Goal: Information Seeking & Learning: Learn about a topic

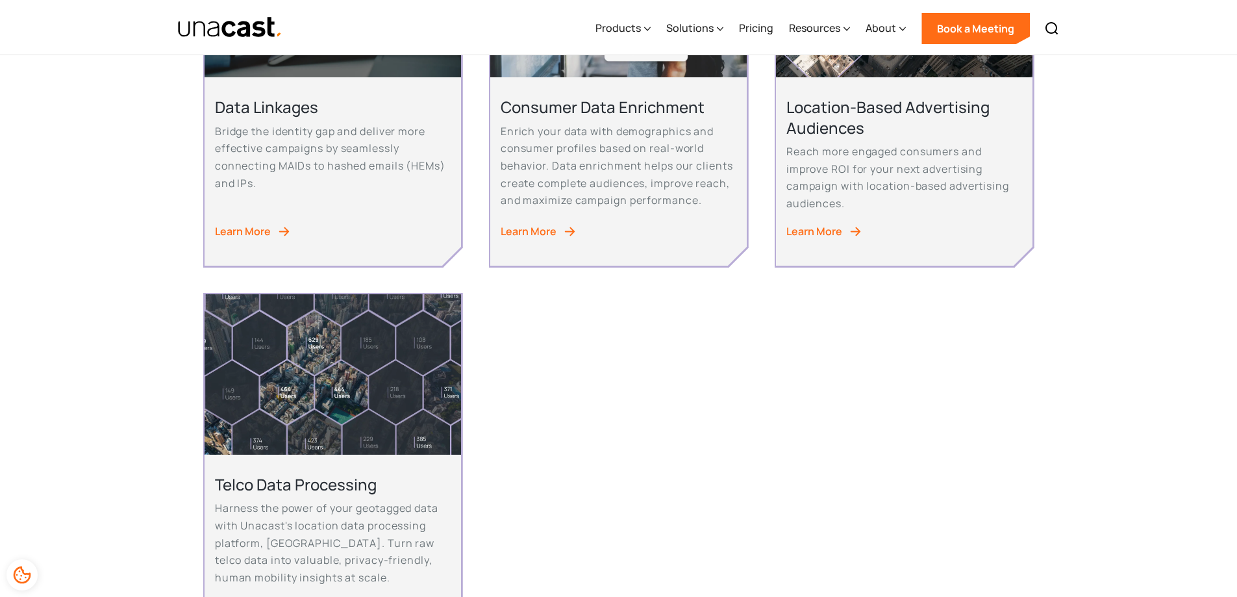
scroll to position [909, 0]
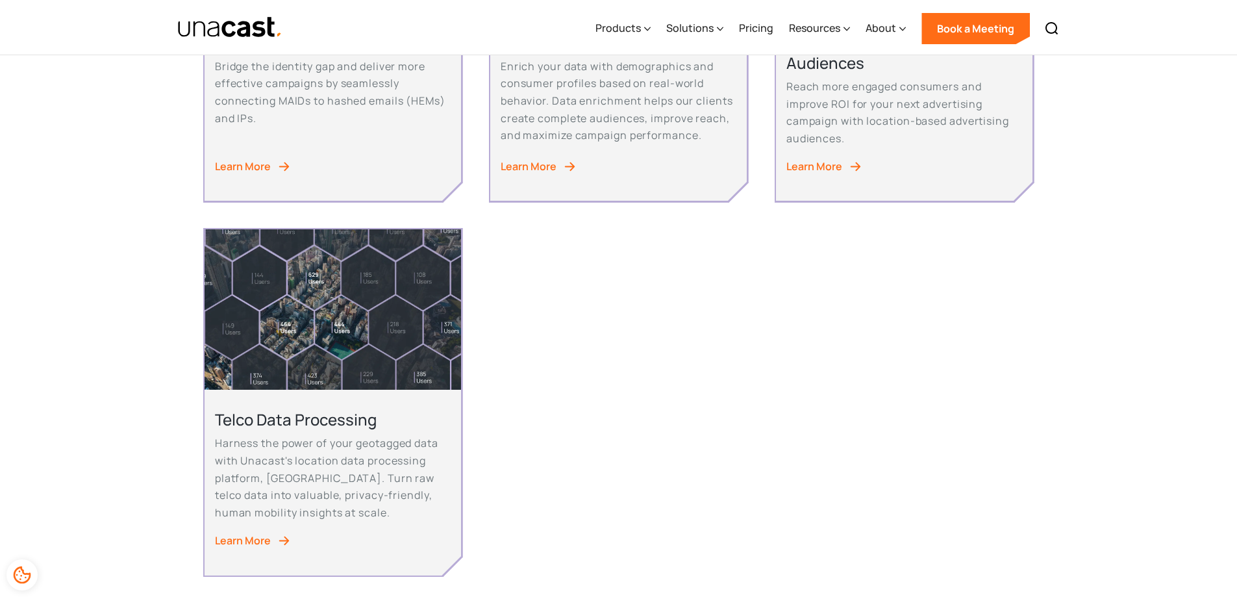
click at [252, 532] on div "Learn More" at bounding box center [243, 541] width 56 height 18
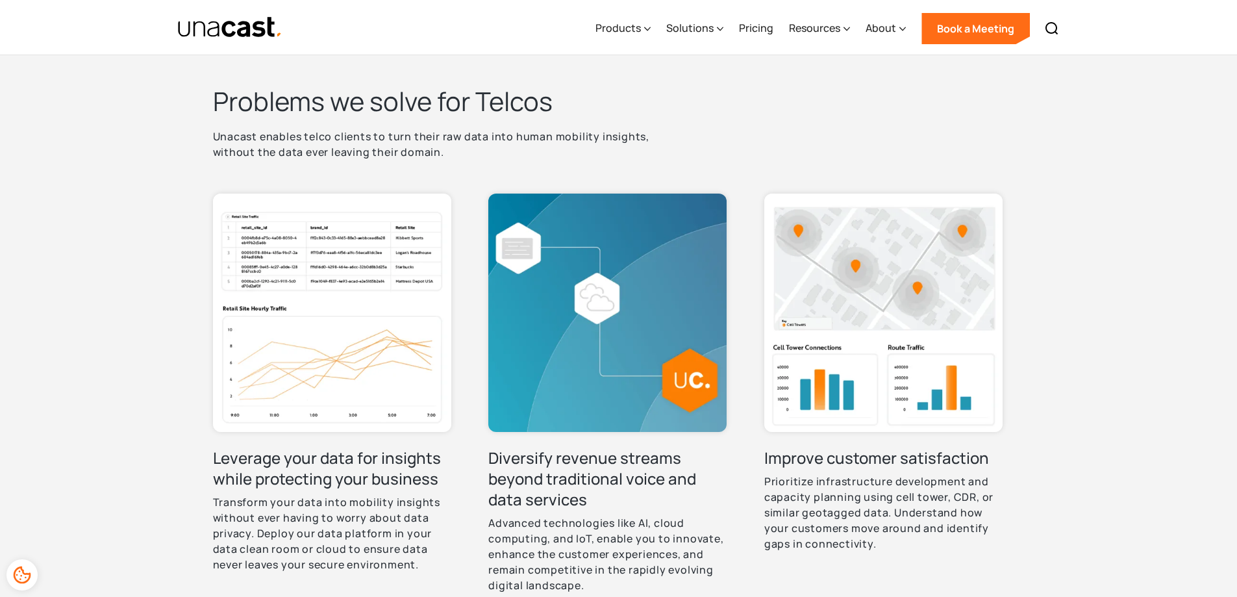
scroll to position [363, 0]
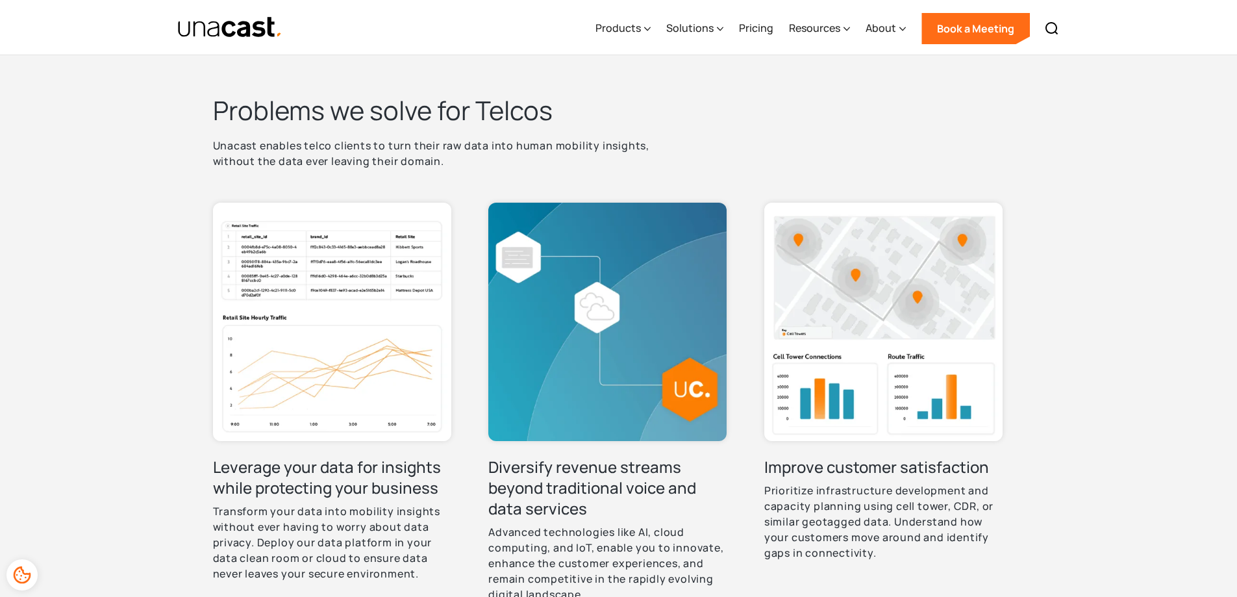
click at [1102, 299] on div "Problems we solve for Telcos Unacast enables telco clients to turn their raw da…" at bounding box center [618, 377] width 1237 height 670
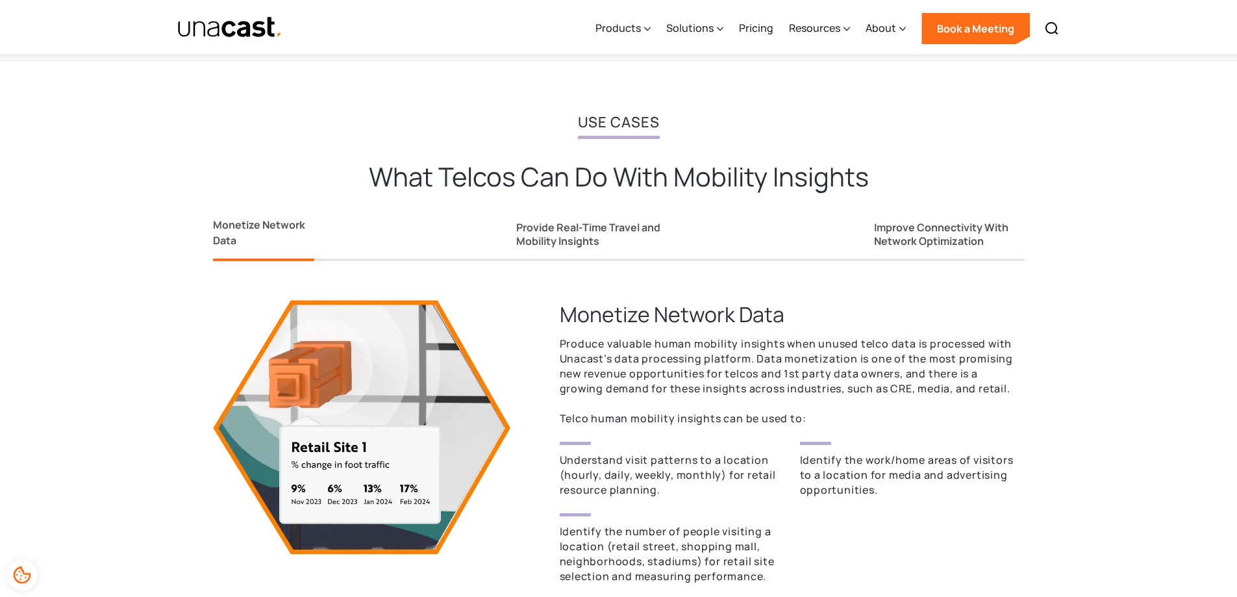
scroll to position [1041, 0]
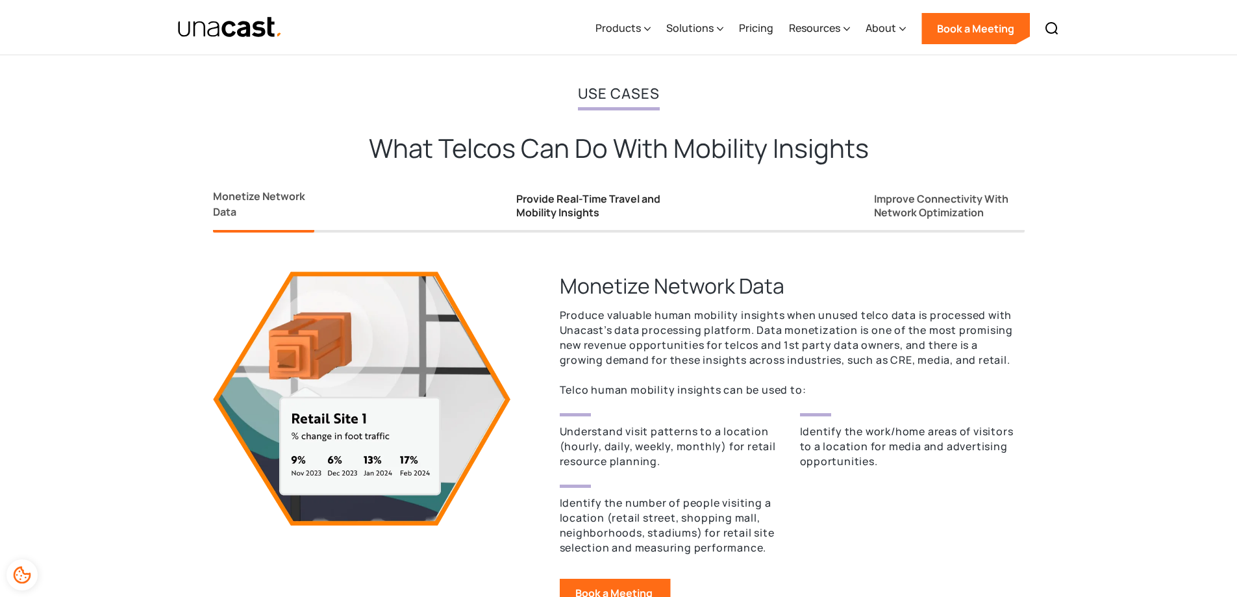
click at [593, 192] on div "Provide Real-Time Travel and Mobility Insights" at bounding box center [594, 205] width 156 height 27
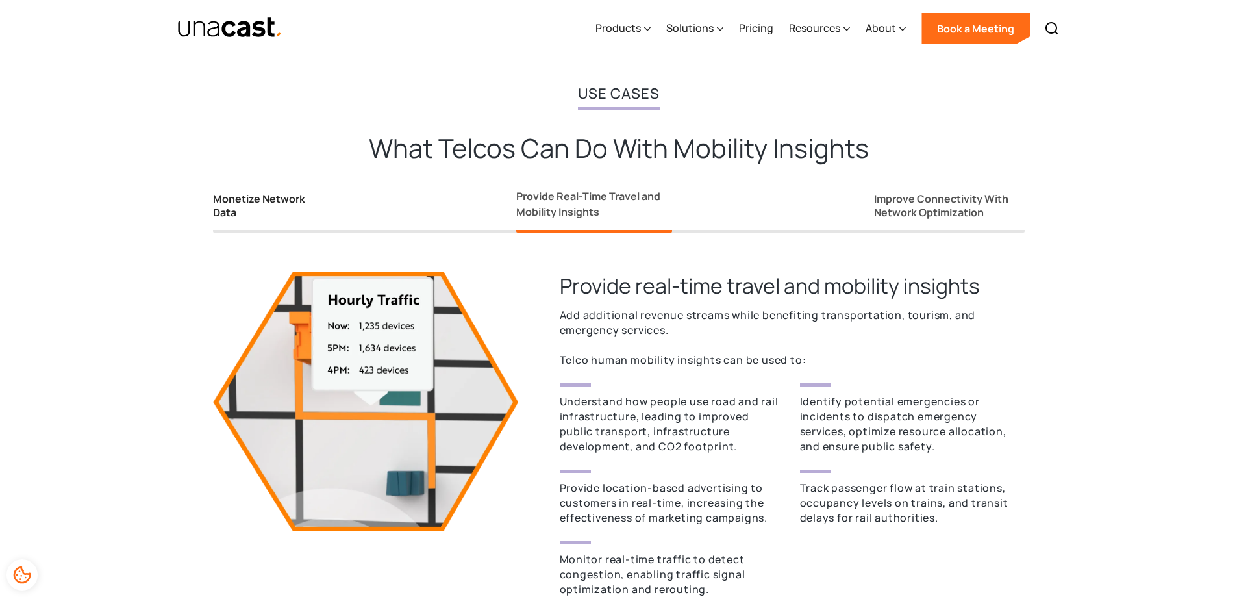
click at [286, 192] on div "Monetize Network Data" at bounding box center [263, 205] width 101 height 27
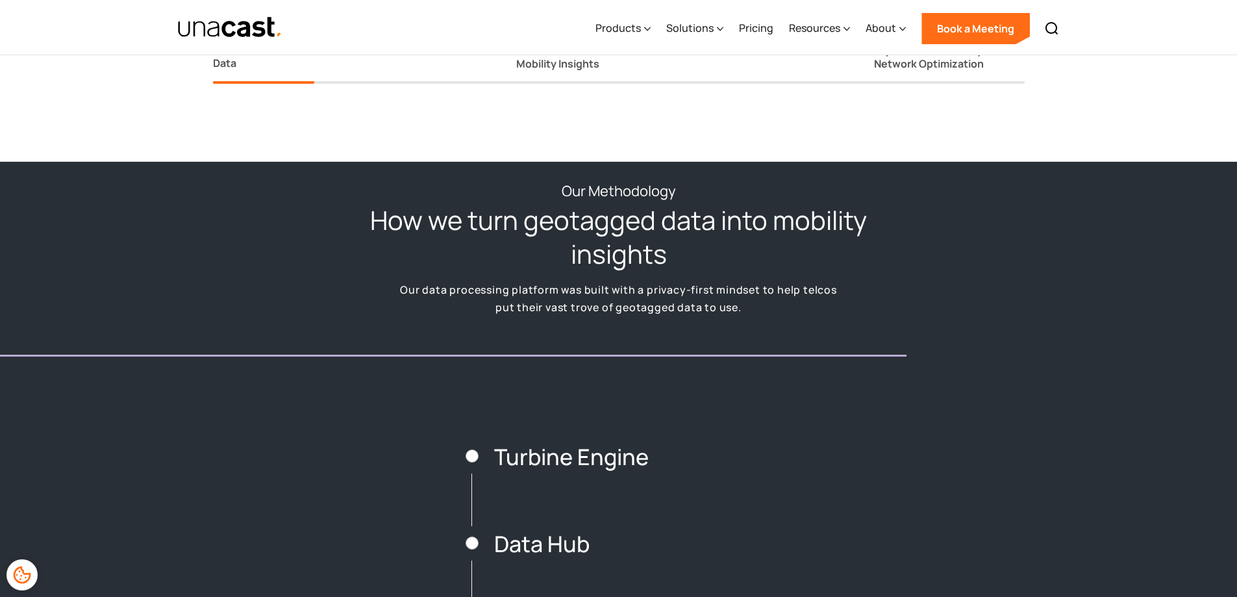
scroll to position [1606, 0]
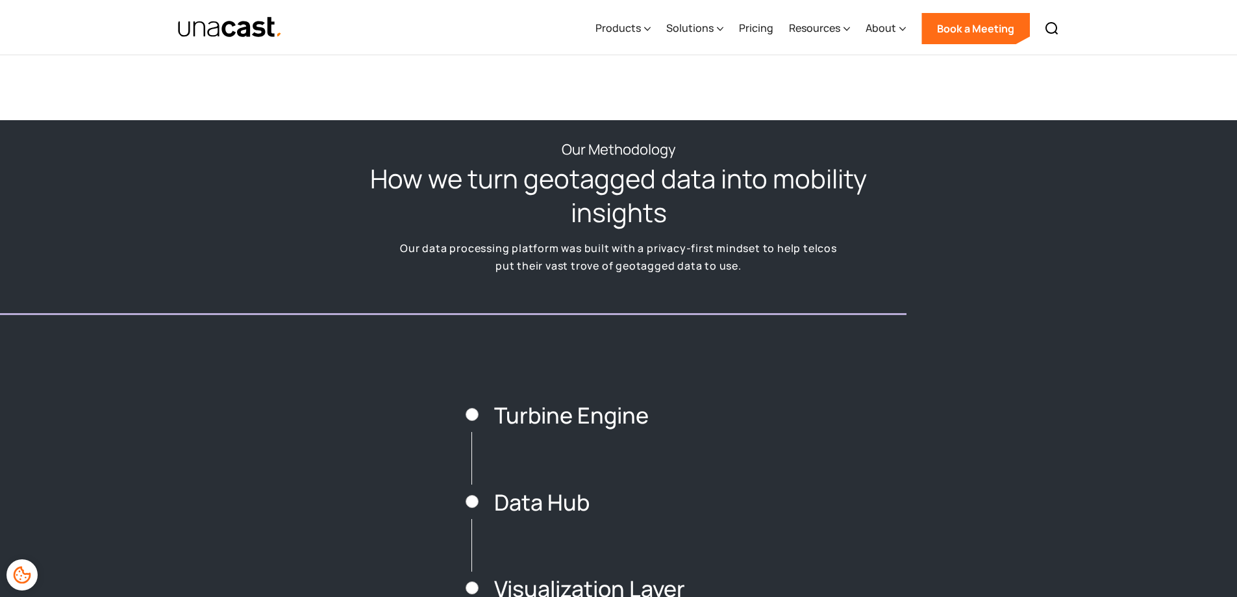
click at [582, 240] on div "Our data processing platform was built with a privacy-first mindset to help tel…" at bounding box center [618, 257] width 457 height 34
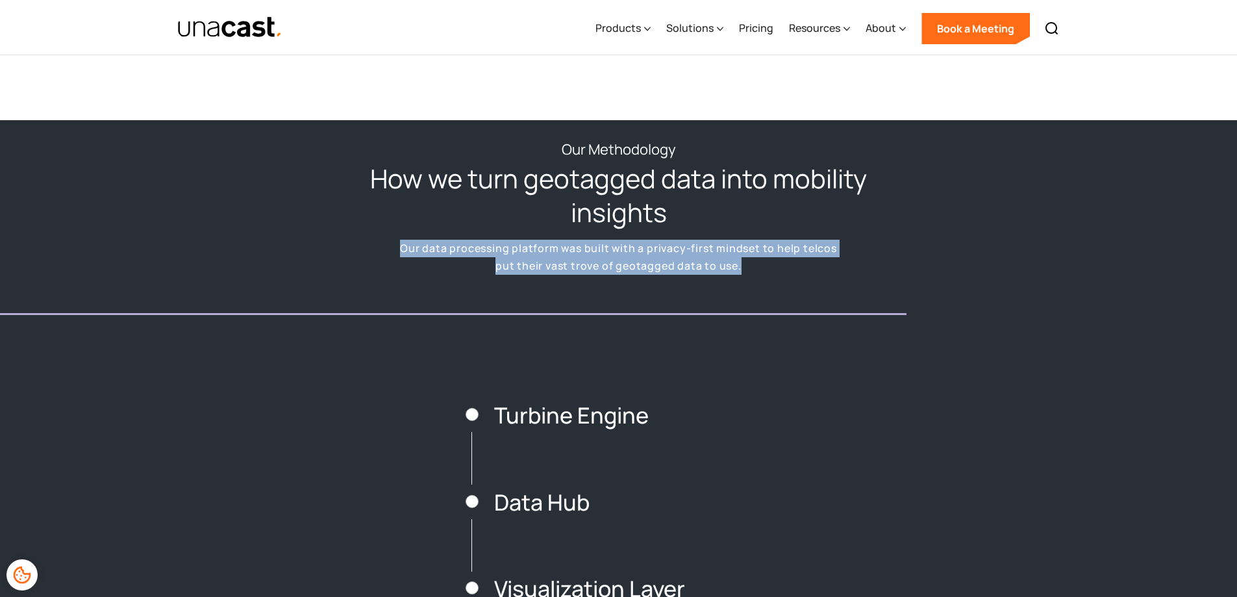
click at [582, 240] on div "Our data processing platform was built with a privacy-first mindset to help tel…" at bounding box center [618, 257] width 457 height 34
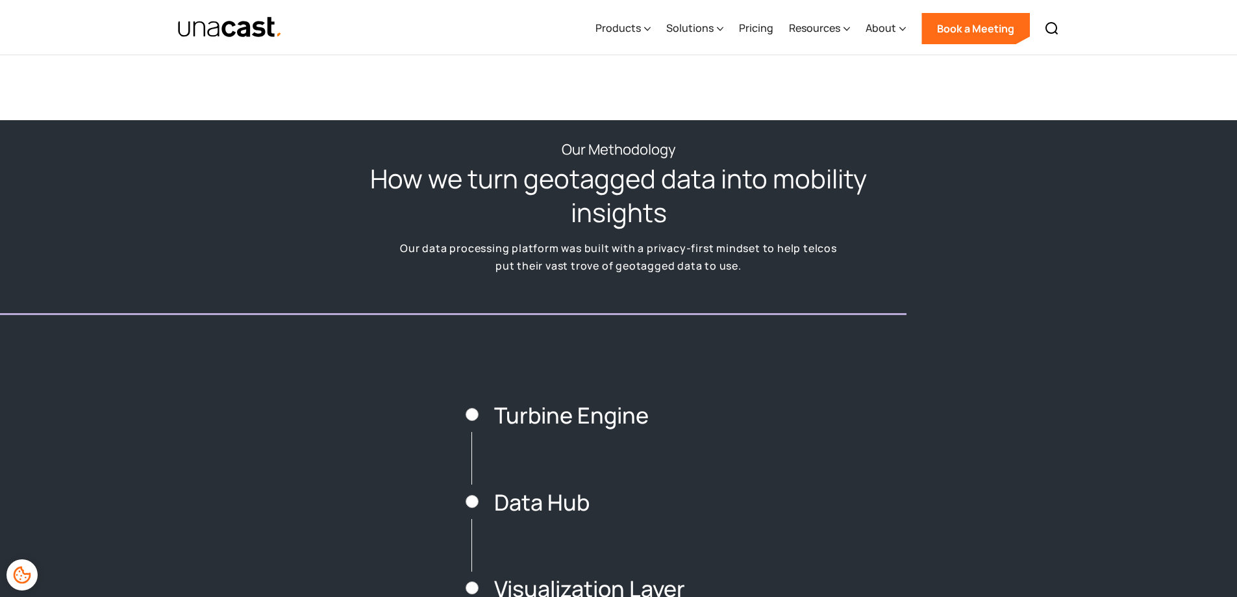
click at [859, 325] on div "Our Methodology How we turn geotagged data into mobility insights Our data proc…" at bounding box center [618, 407] width 1237 height 575
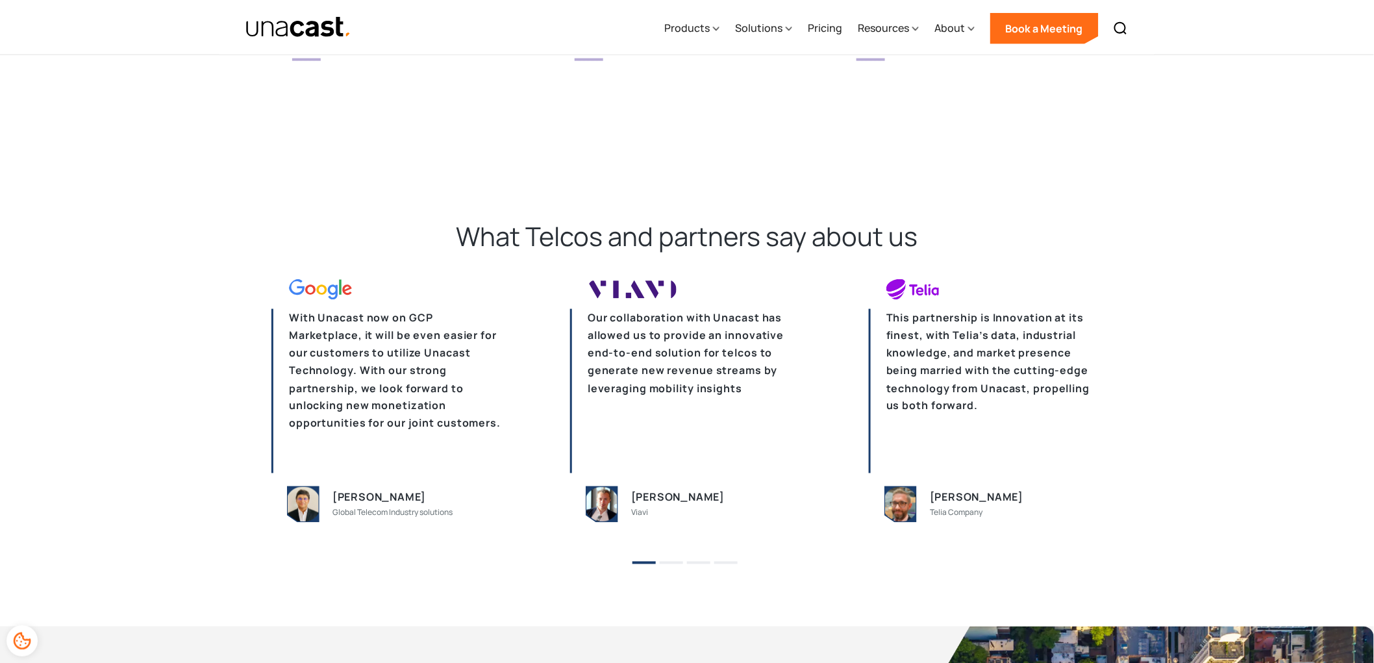
scroll to position [2761, 0]
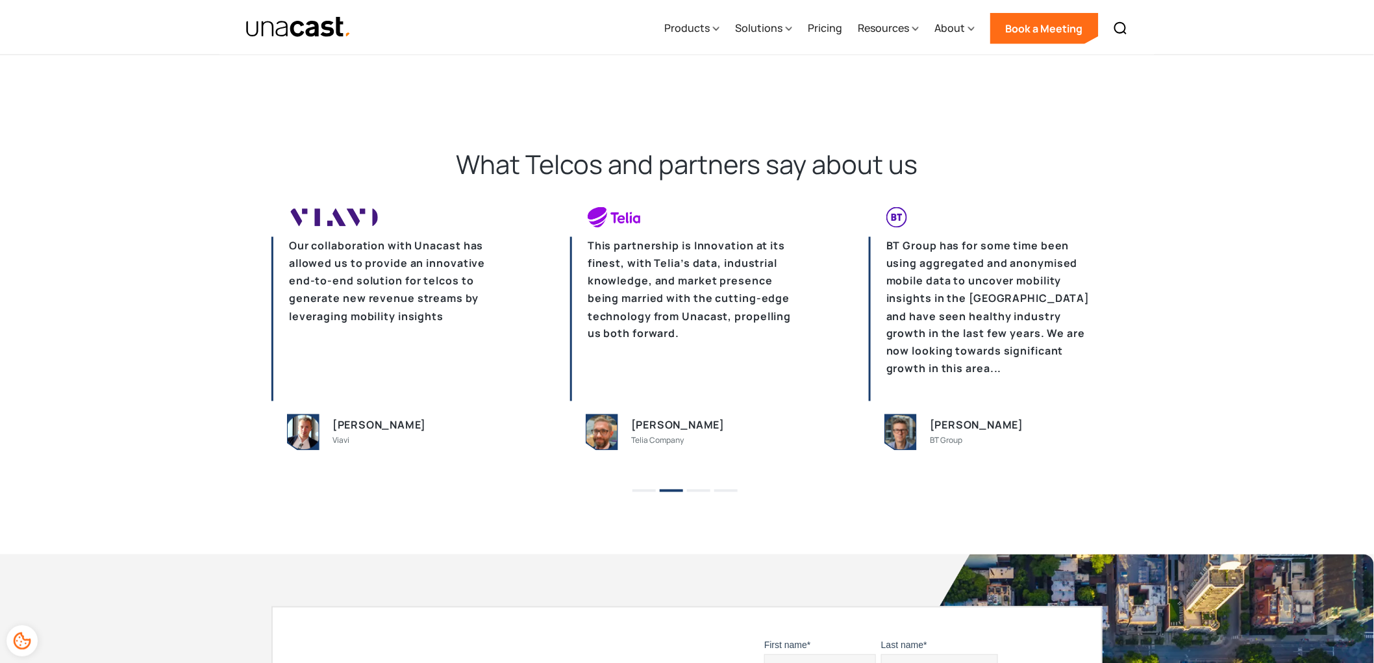
click at [644, 490] on button "1" at bounding box center [644, 491] width 23 height 3
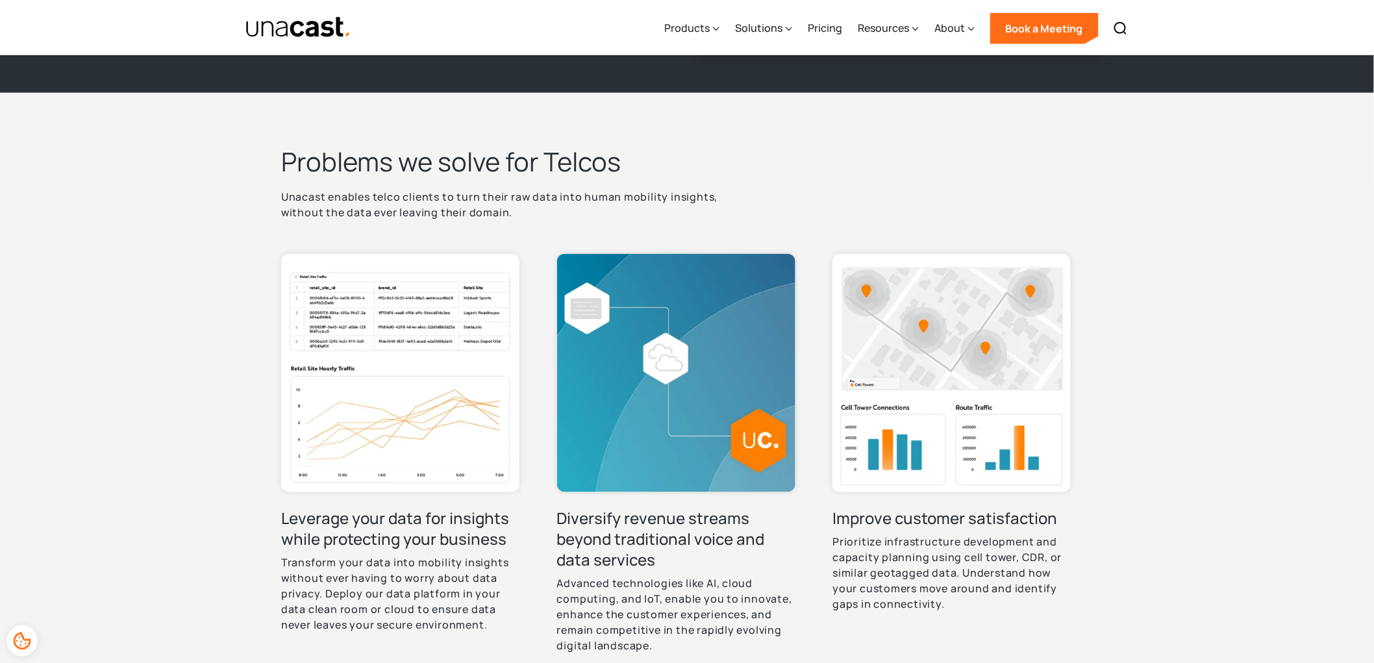
scroll to position [0, 0]
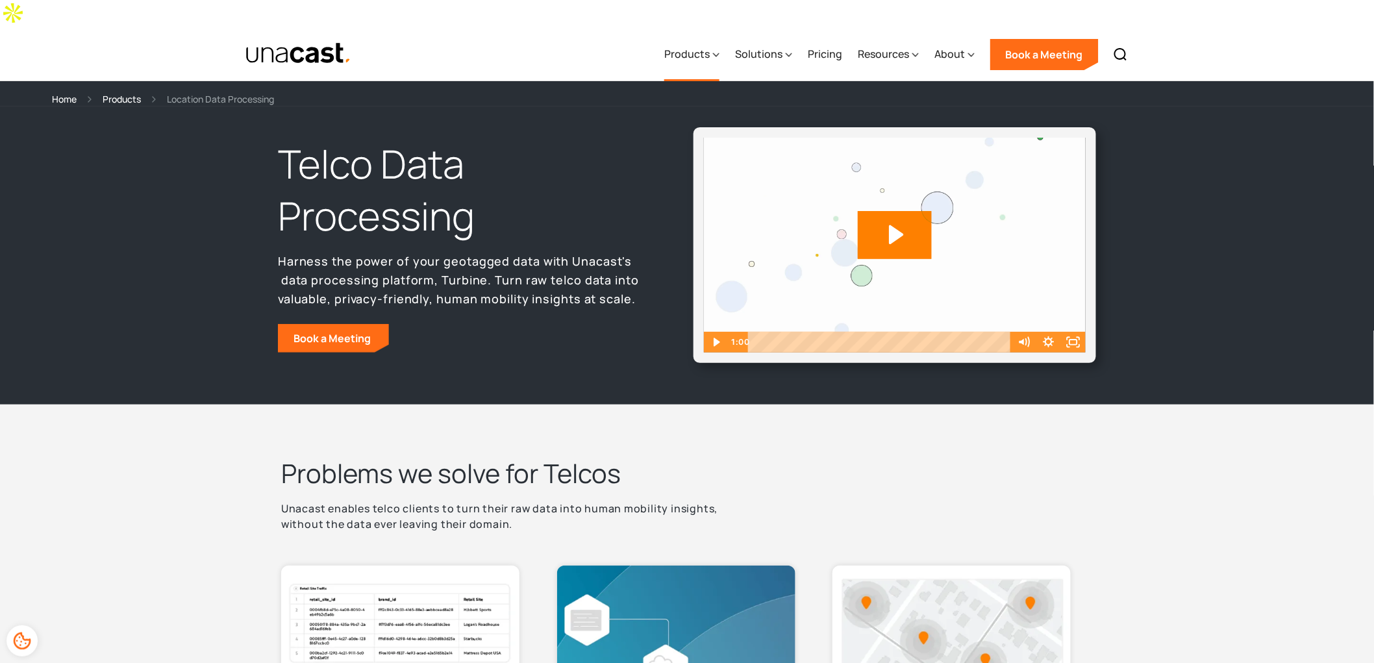
click at [702, 46] on div "Products" at bounding box center [686, 54] width 45 height 16
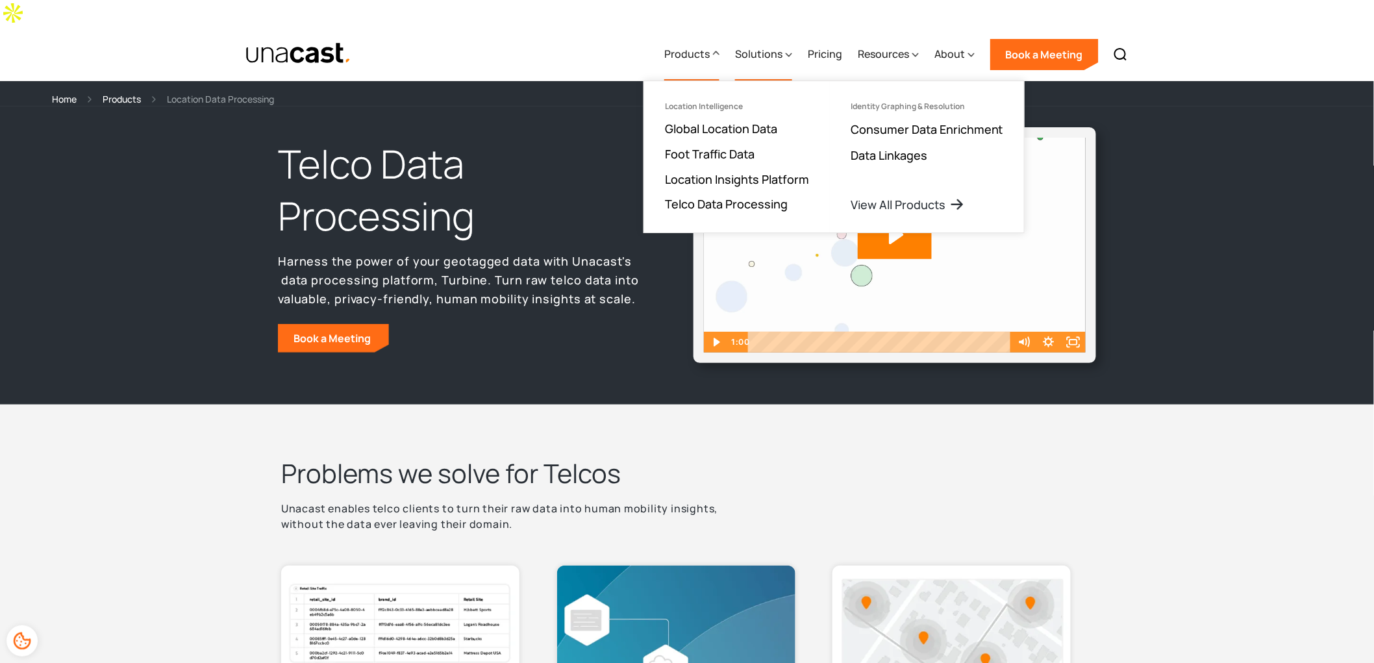
click at [757, 46] on div "Solutions" at bounding box center [758, 54] width 47 height 16
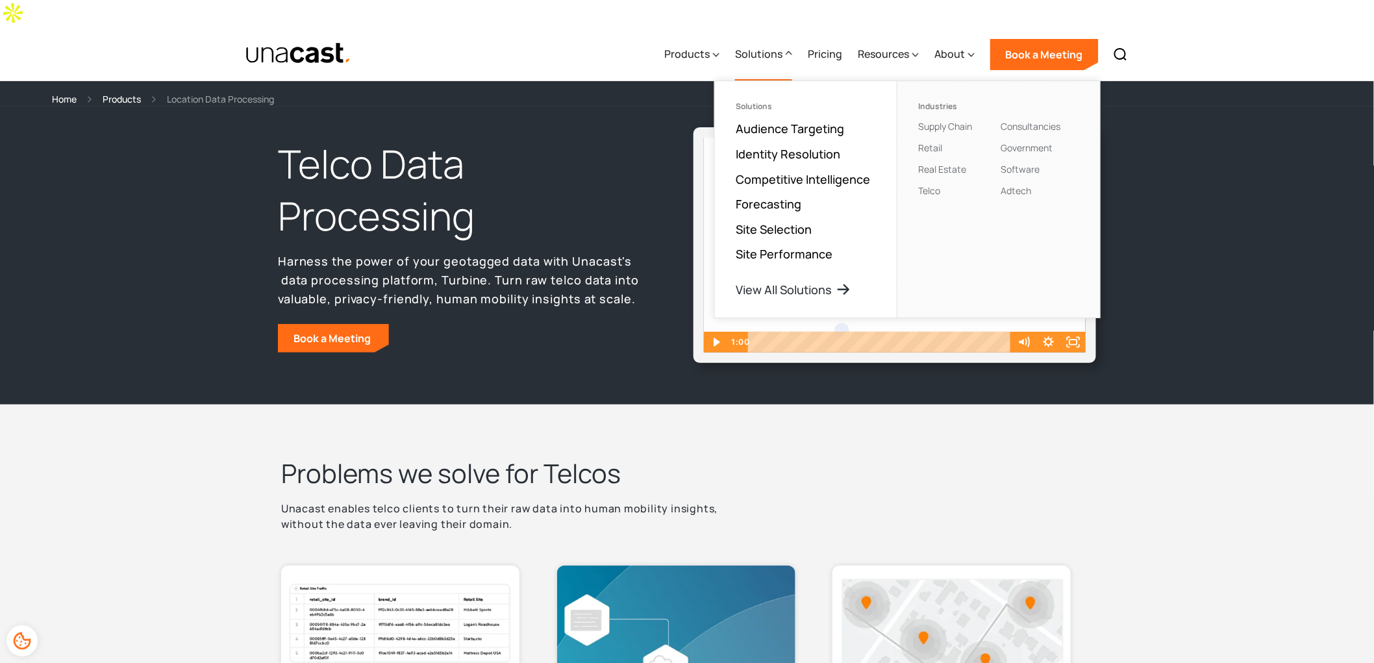
click at [790, 270] on ul "Solutions Audience Targeting Identity Resolution Competitive Intelligence Forec…" at bounding box center [806, 199] width 182 height 236
click at [800, 282] on link "View All Solutions" at bounding box center [795, 290] width 118 height 16
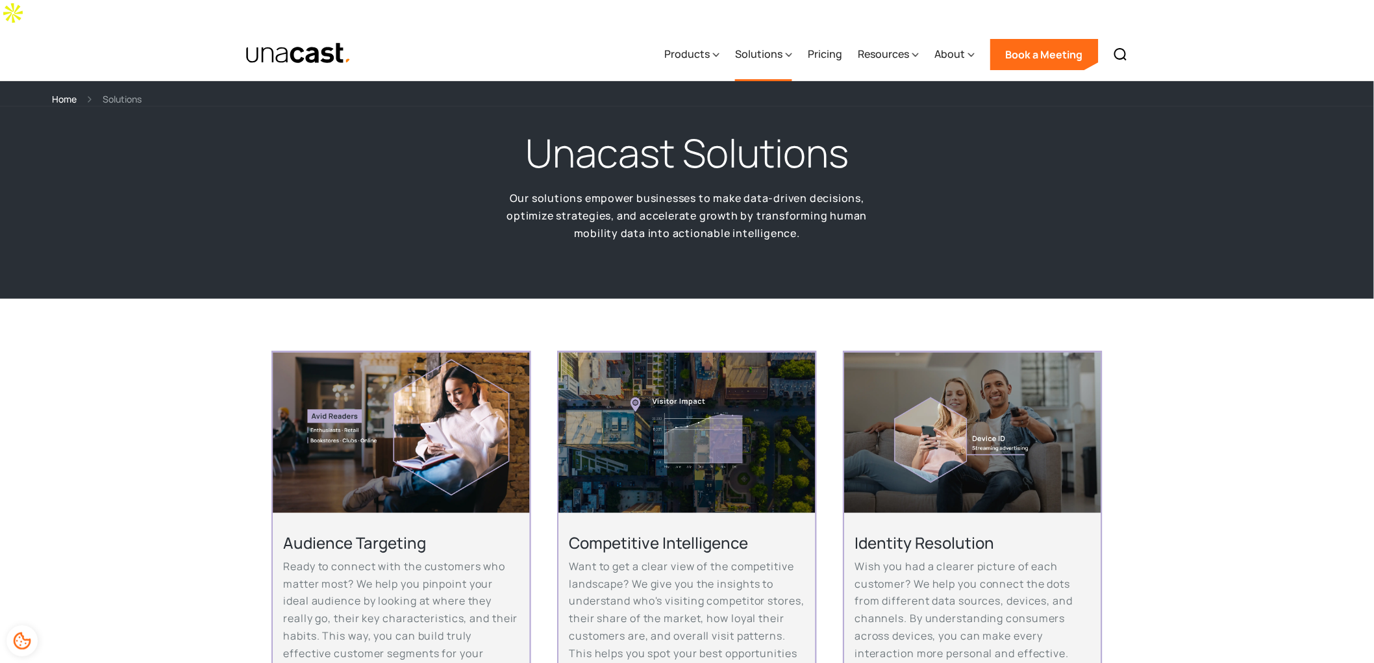
click at [782, 46] on div "Solutions" at bounding box center [758, 54] width 47 height 16
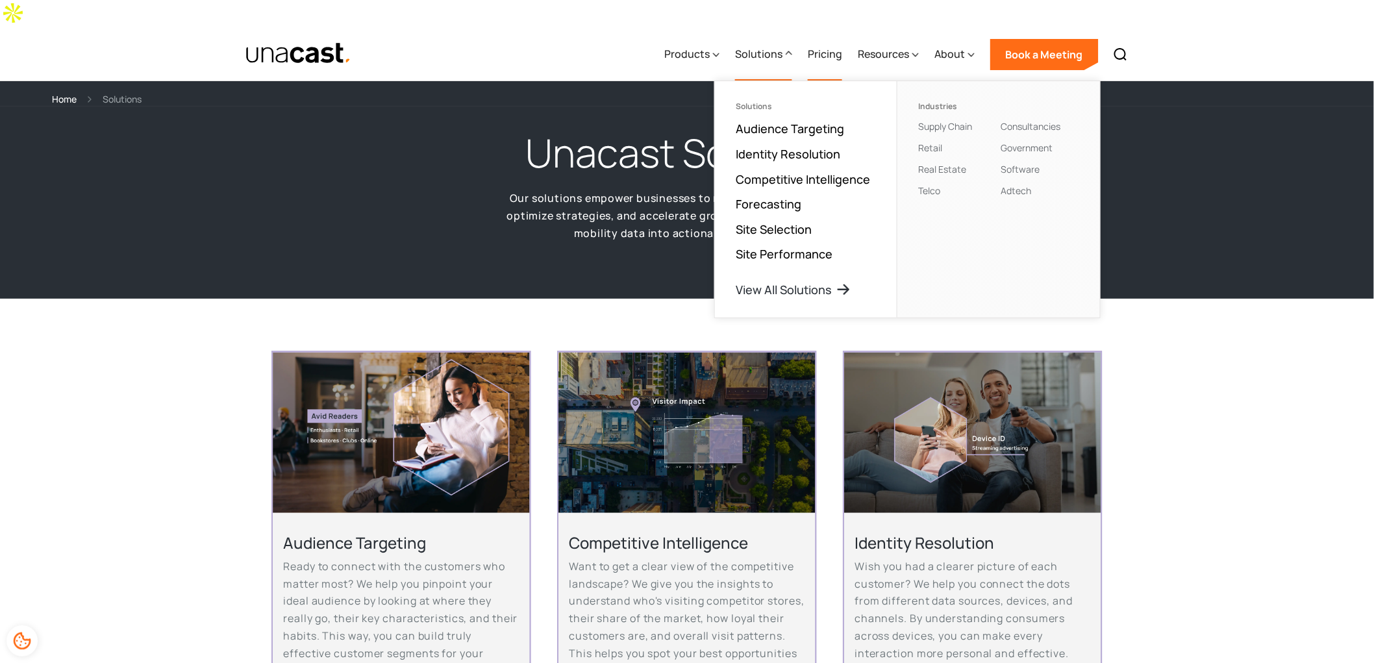
click at [820, 28] on link "Pricing" at bounding box center [825, 54] width 34 height 53
